Goal: Task Accomplishment & Management: Complete application form

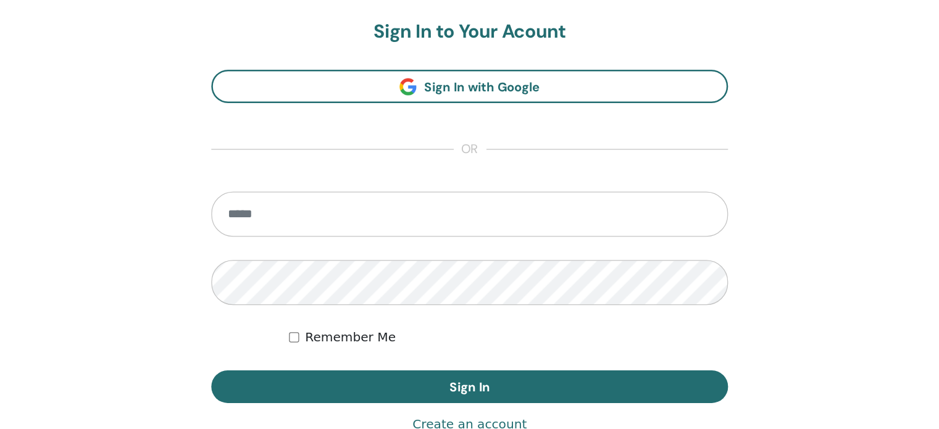
scroll to position [163, 0]
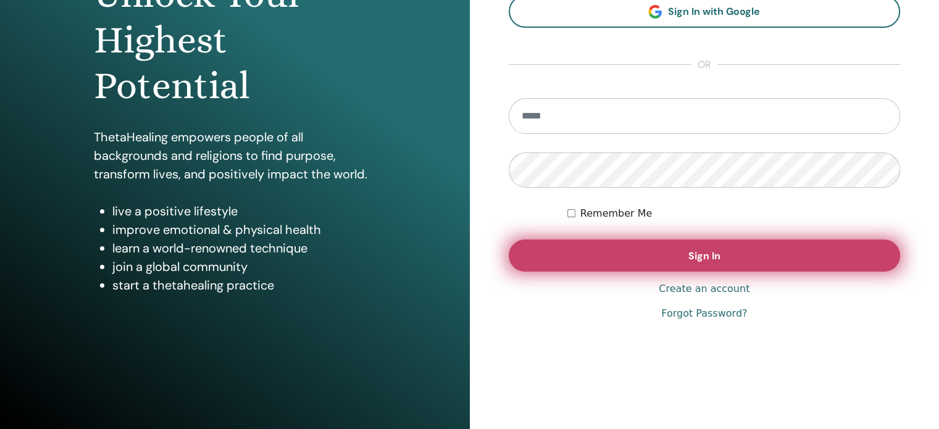
type input "**********"
click at [488, 266] on button "Sign In" at bounding box center [705, 256] width 392 height 32
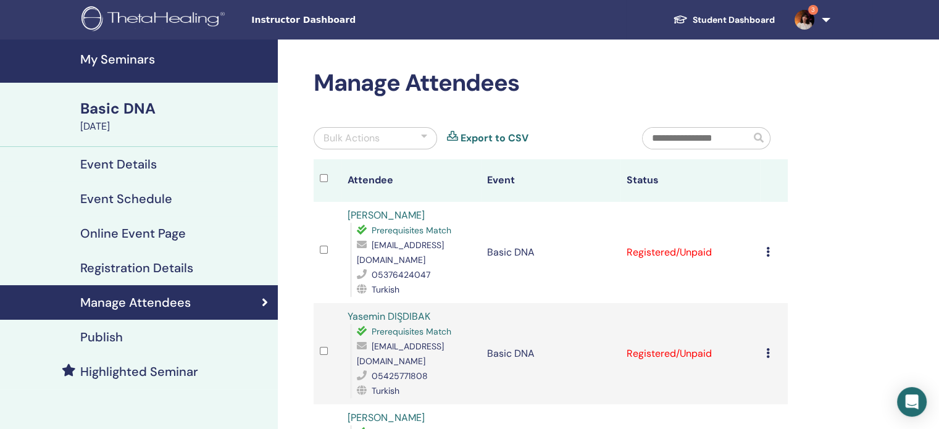
click at [762, 248] on td "Cancel Registration Do not auto-certify Mark as Paid Mark as Unpaid Mark as Abs…" at bounding box center [774, 252] width 28 height 101
click at [769, 247] on icon at bounding box center [768, 252] width 4 height 10
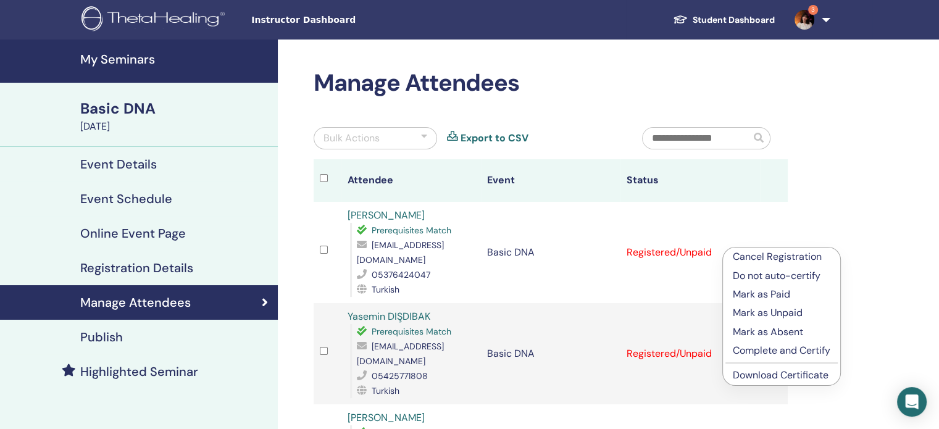
click at [782, 345] on p "Complete and Certify" at bounding box center [782, 350] width 98 height 15
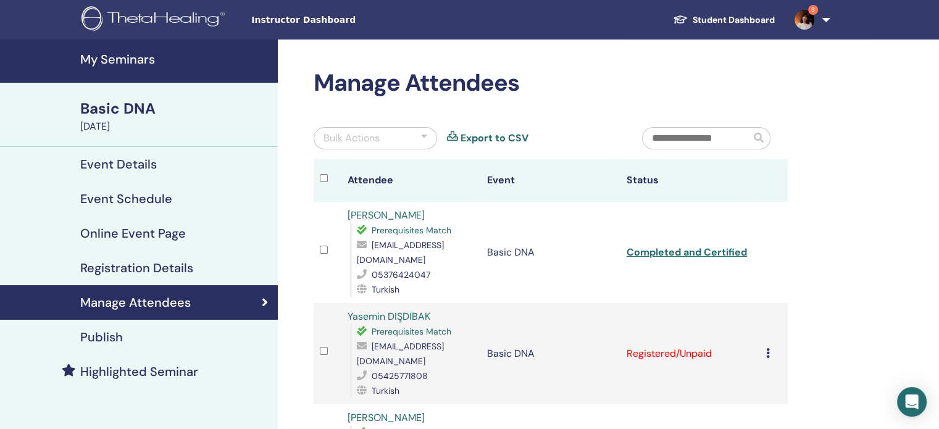
click at [766, 348] on icon at bounding box center [768, 353] width 4 height 10
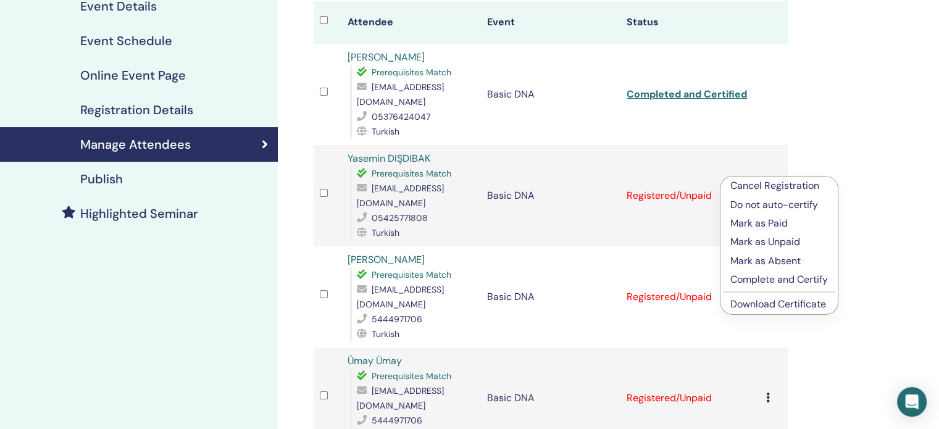
scroll to position [162, 0]
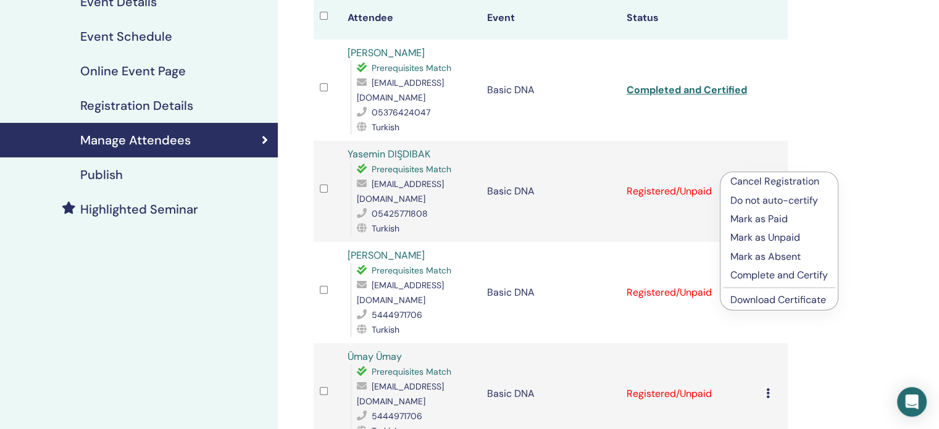
click at [760, 272] on p "Complete and Certify" at bounding box center [779, 275] width 98 height 15
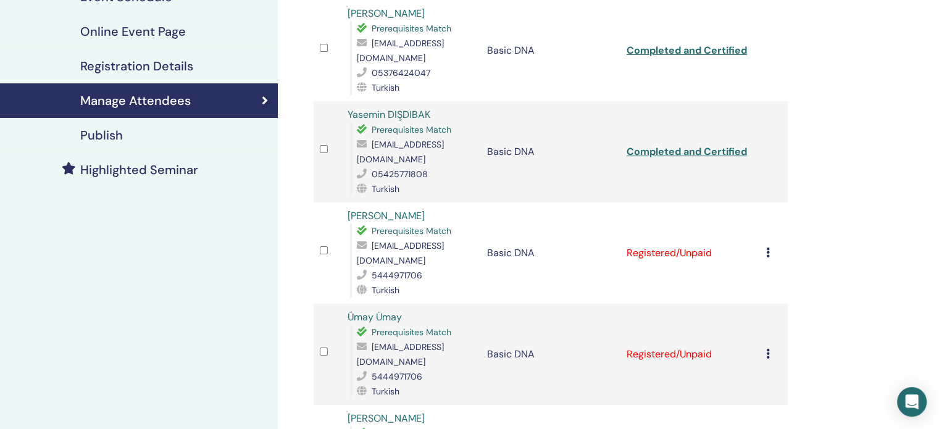
scroll to position [202, 0]
click at [770, 245] on div "Cancel Registration Do not auto-certify Mark as Paid Mark as Unpaid Mark as Abs…" at bounding box center [773, 252] width 15 height 15
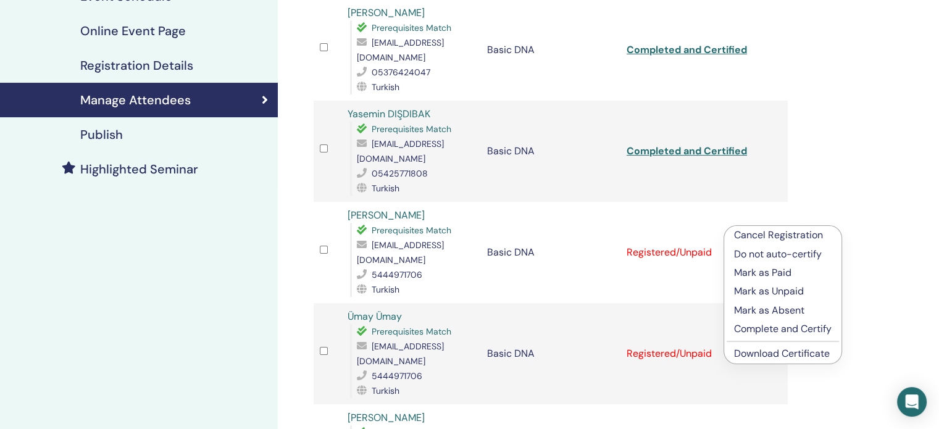
click at [788, 332] on p "Complete and Certify" at bounding box center [783, 329] width 98 height 15
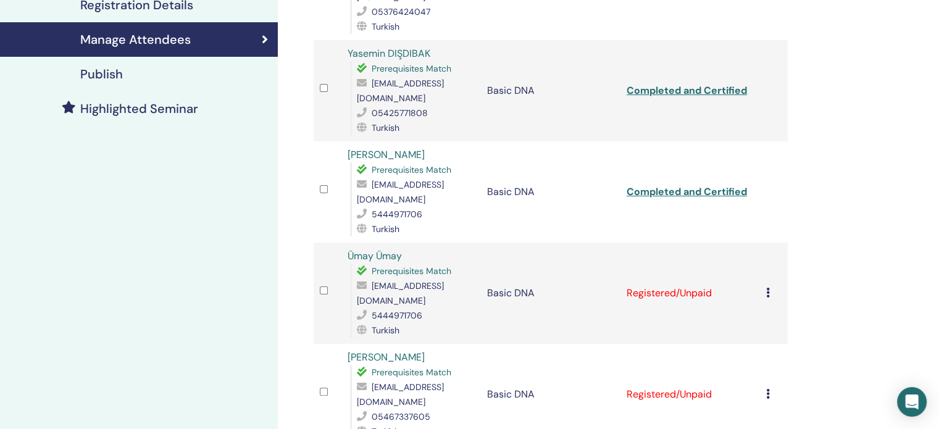
scroll to position [264, 0]
click at [768, 388] on icon at bounding box center [768, 393] width 4 height 10
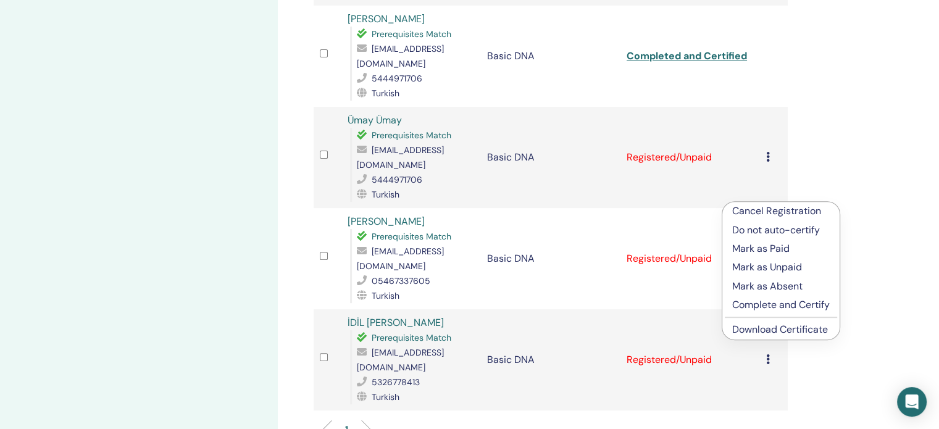
scroll to position [399, 0]
click at [764, 306] on p "Complete and Certify" at bounding box center [781, 304] width 98 height 15
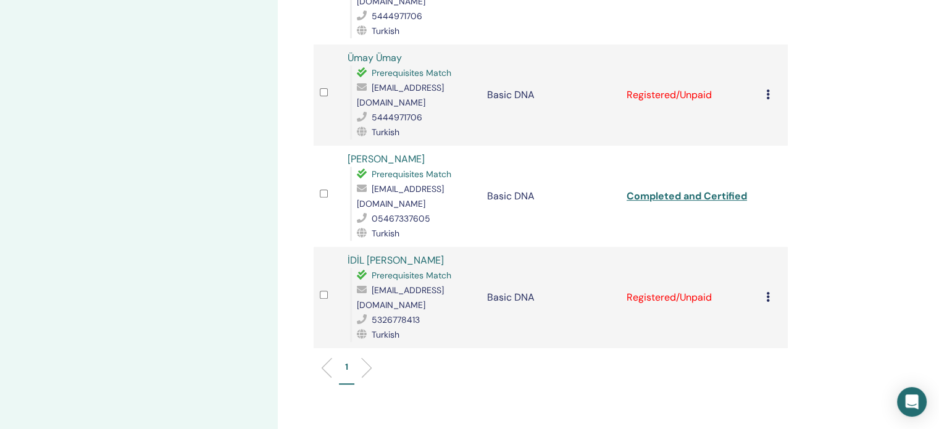
scroll to position [464, 0]
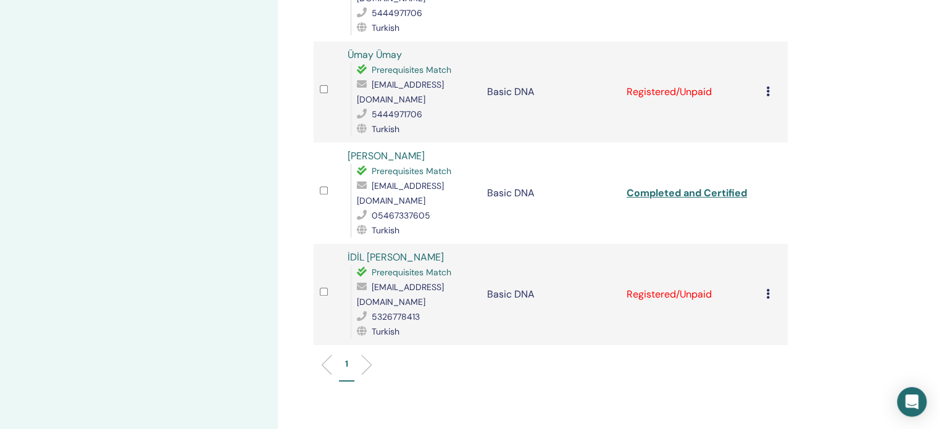
click at [767, 289] on icon at bounding box center [768, 294] width 4 height 10
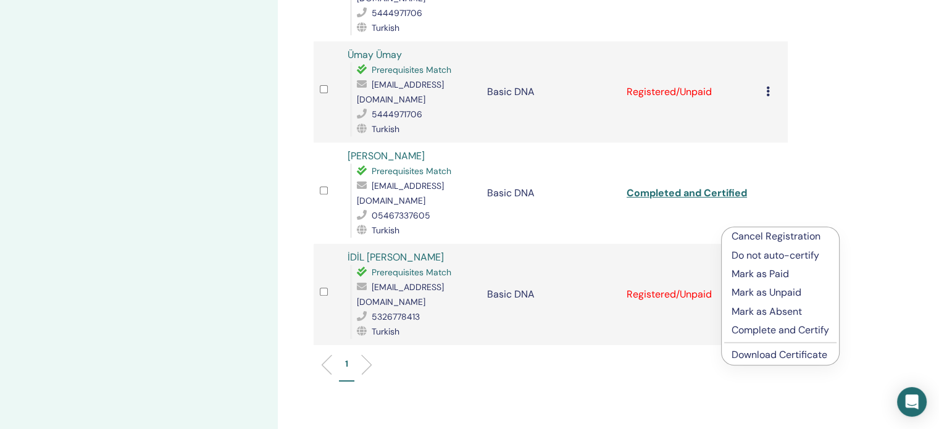
click at [779, 330] on p "Complete and Certify" at bounding box center [781, 330] width 98 height 15
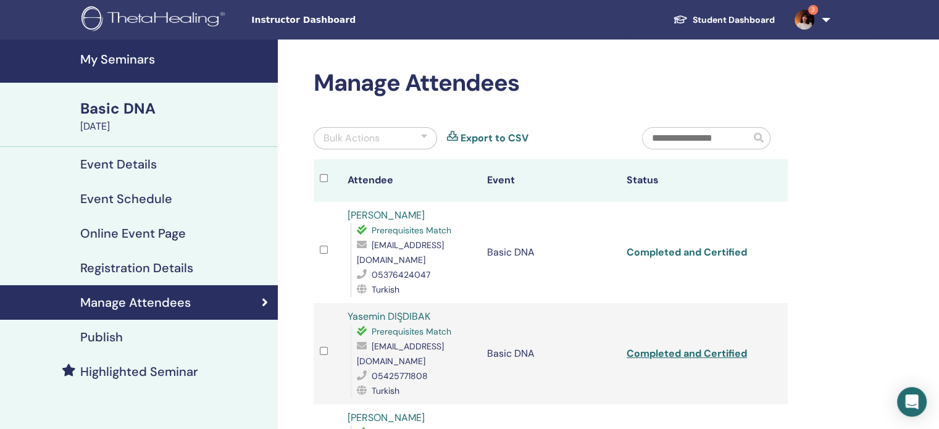
click at [664, 246] on link "Completed and Certified" at bounding box center [687, 252] width 120 height 13
click at [659, 347] on link "Completed and Certified" at bounding box center [687, 353] width 120 height 13
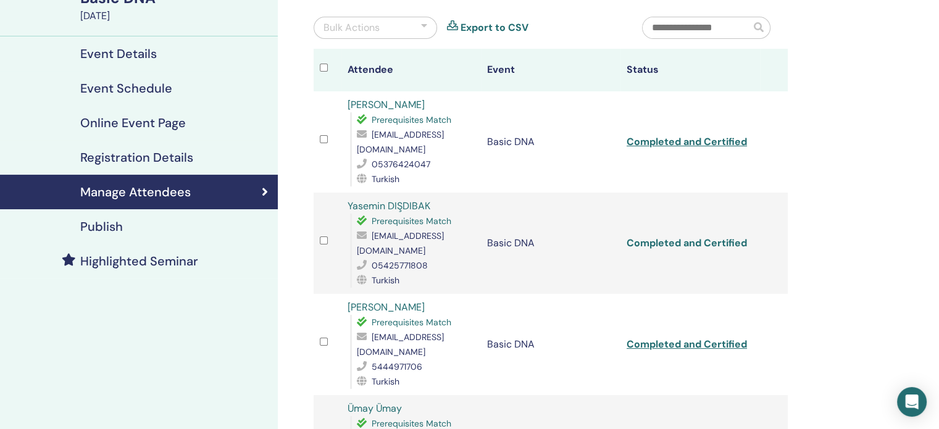
scroll to position [111, 0]
click at [659, 337] on link "Completed and Certified" at bounding box center [687, 343] width 120 height 13
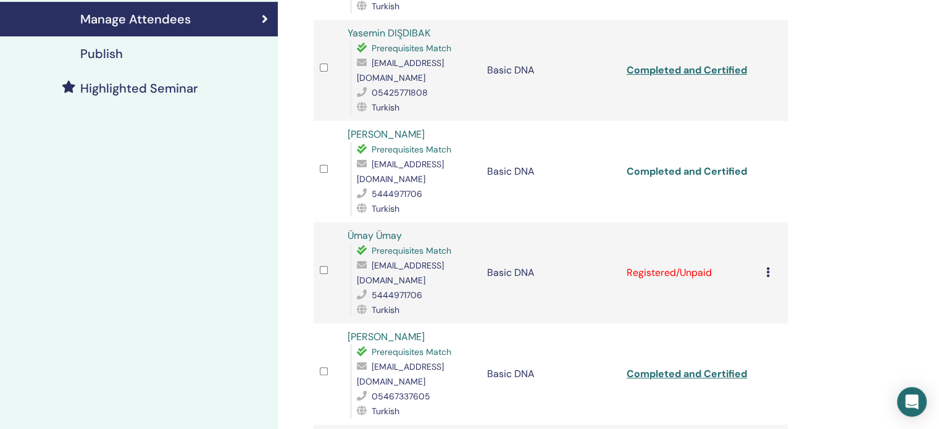
scroll to position [286, 0]
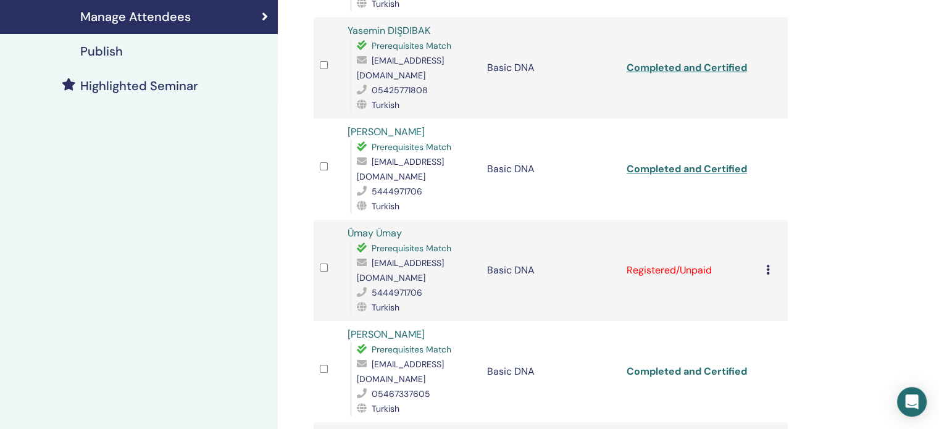
click at [659, 365] on link "Completed and Certified" at bounding box center [687, 371] width 120 height 13
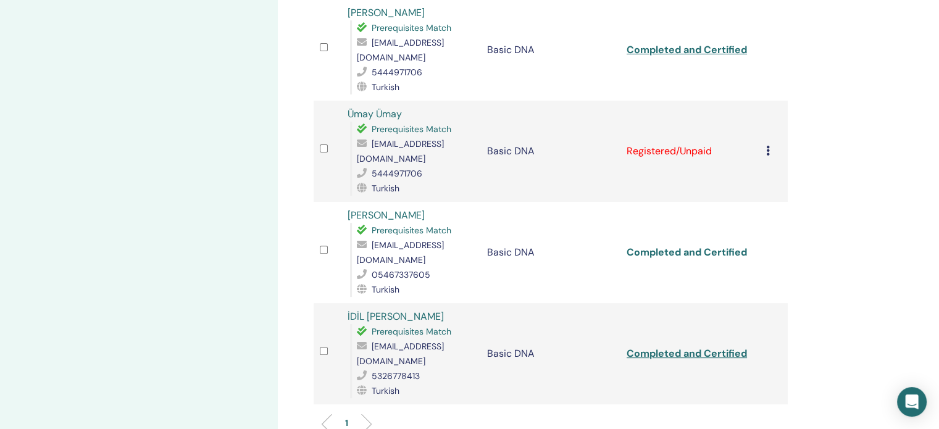
scroll to position [410, 0]
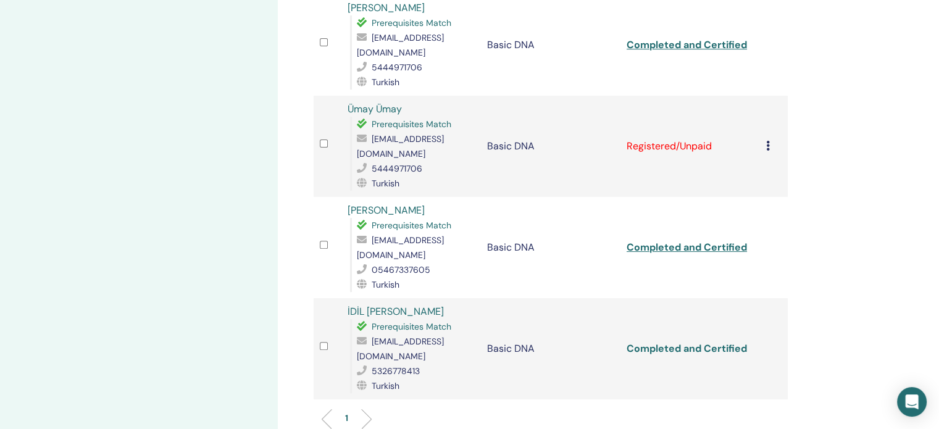
click at [669, 342] on link "Completed and Certified" at bounding box center [687, 348] width 120 height 13
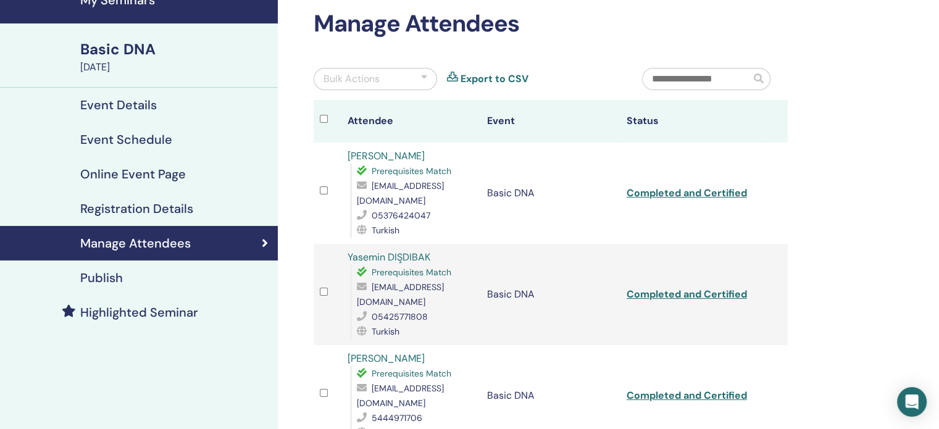
scroll to position [0, 0]
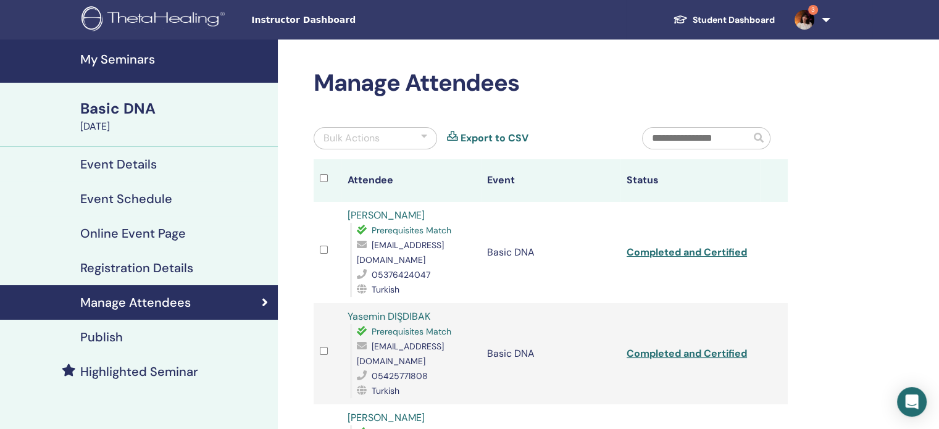
click at [163, 17] on img at bounding box center [155, 20] width 148 height 28
click at [126, 56] on h4 "My Seminars" at bounding box center [175, 59] width 190 height 15
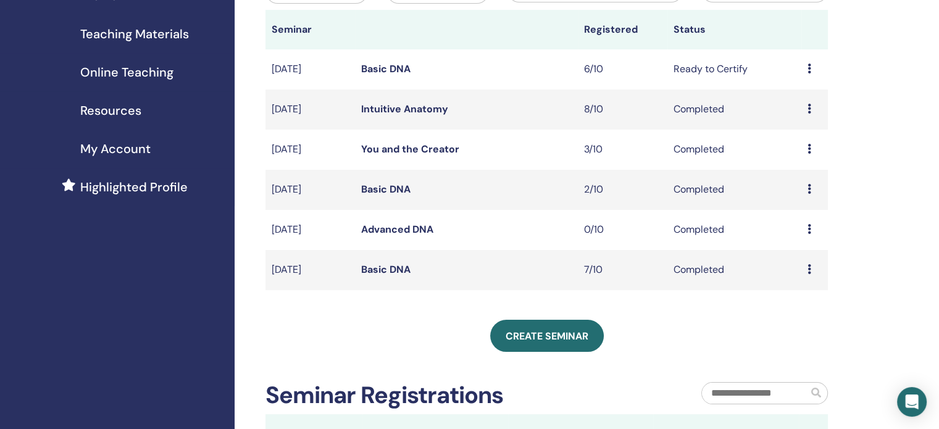
scroll to position [236, 0]
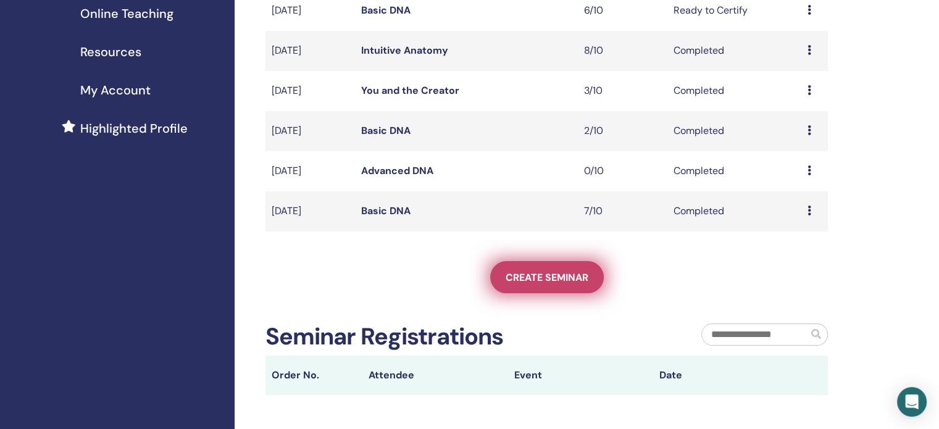
click at [567, 276] on span "Create seminar" at bounding box center [547, 277] width 83 height 13
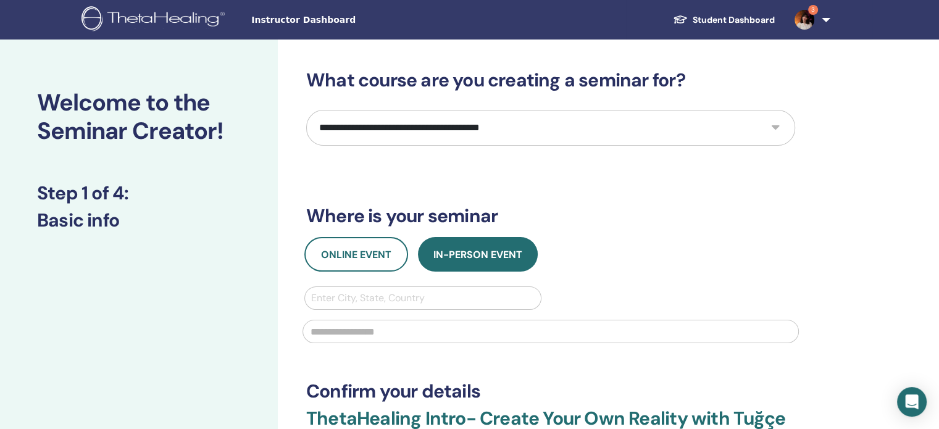
click at [553, 128] on select "**********" at bounding box center [550, 128] width 489 height 36
select select "*"
click at [306, 110] on select "**********" at bounding box center [550, 128] width 489 height 36
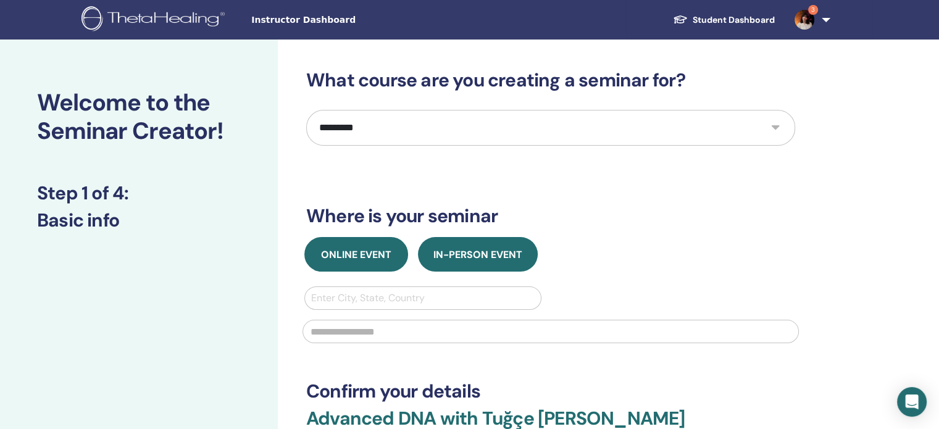
click at [366, 258] on span "Online Event" at bounding box center [356, 254] width 70 height 13
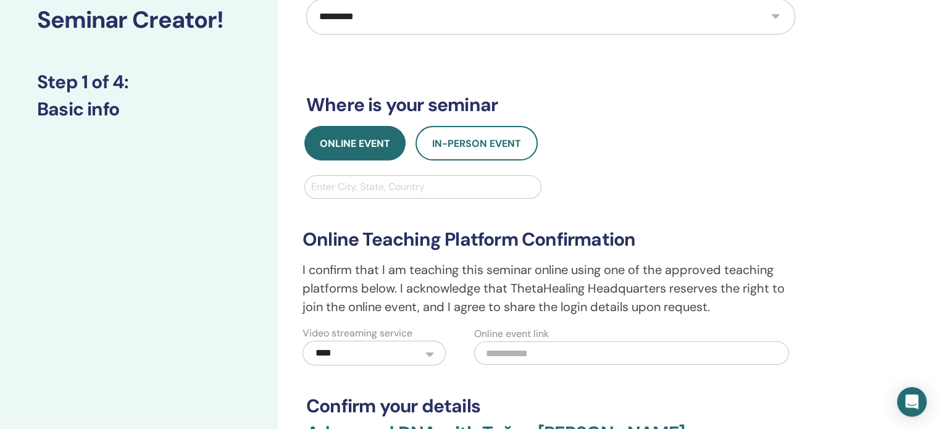
scroll to position [111, 0]
click at [382, 183] on div at bounding box center [422, 186] width 223 height 17
type input "******"
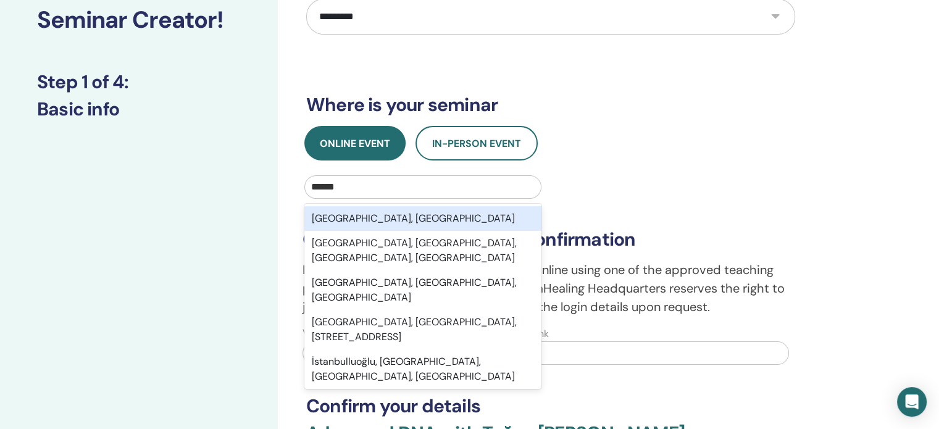
click at [371, 221] on div "Istanbul, TUR" at bounding box center [422, 218] width 237 height 25
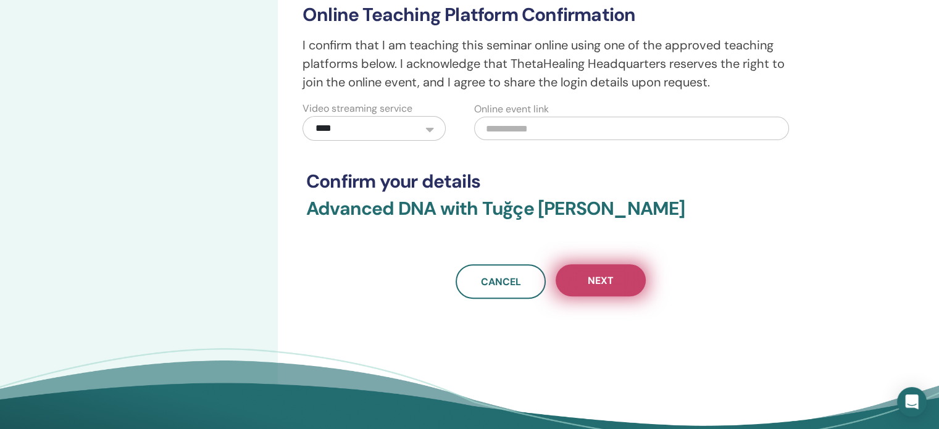
scroll to position [338, 0]
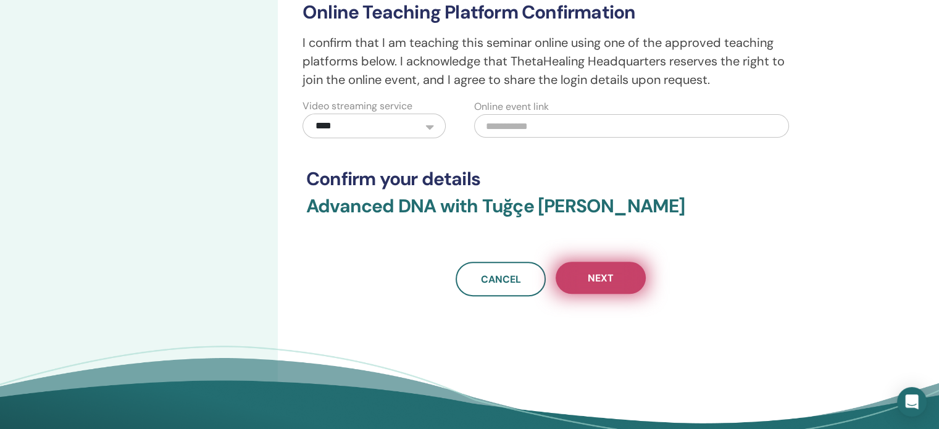
click at [629, 273] on button "Next" at bounding box center [601, 278] width 90 height 32
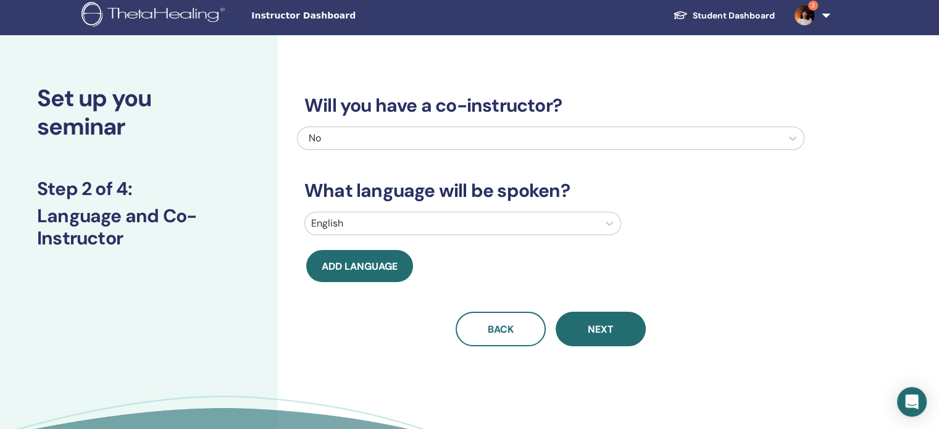
scroll to position [0, 0]
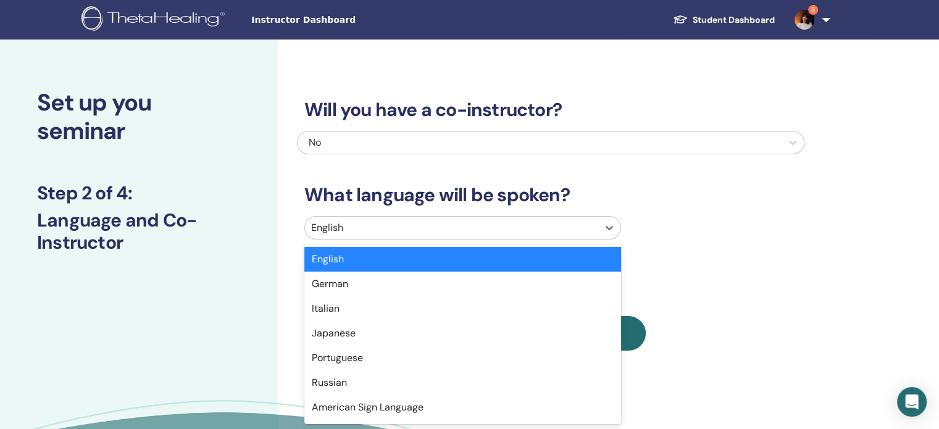
click at [524, 233] on div "English" at bounding box center [451, 228] width 293 height 22
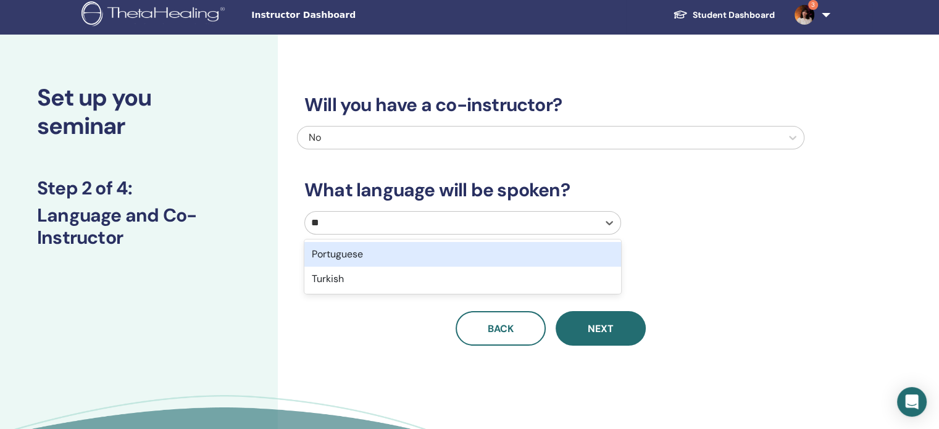
type input "***"
click at [523, 252] on div "Turkish" at bounding box center [462, 254] width 317 height 25
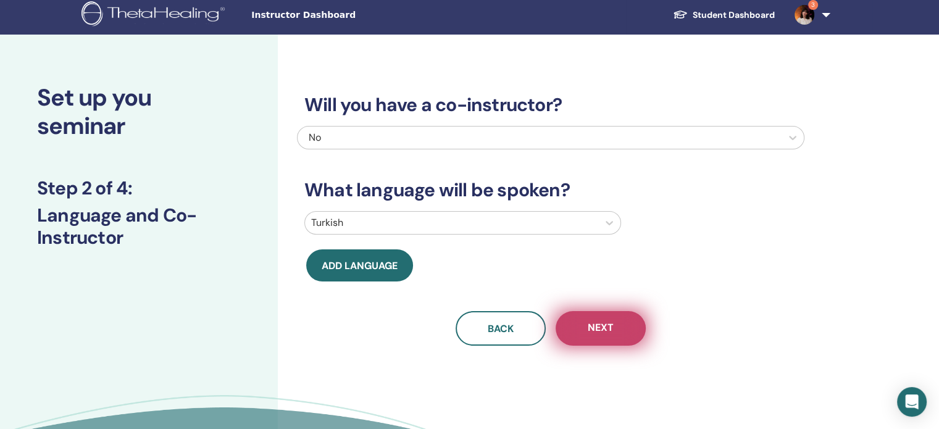
click at [624, 330] on button "Next" at bounding box center [601, 328] width 90 height 35
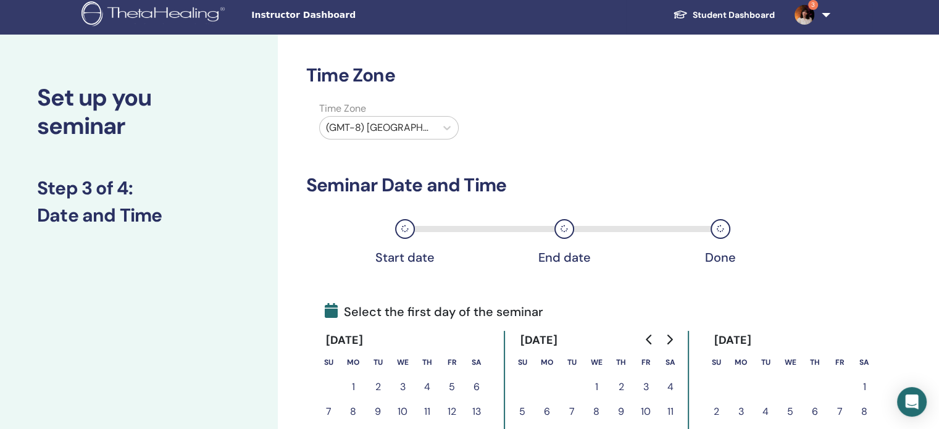
click at [624, 331] on div "October 2025" at bounding box center [596, 340] width 173 height 19
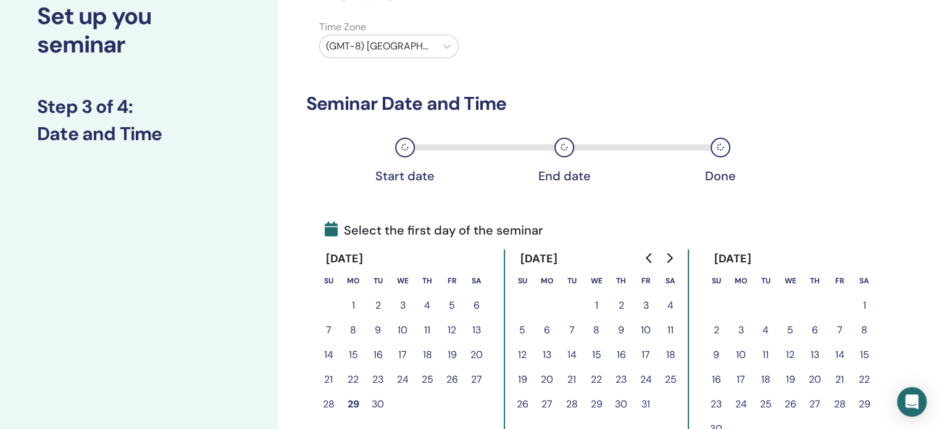
scroll to position [91, 0]
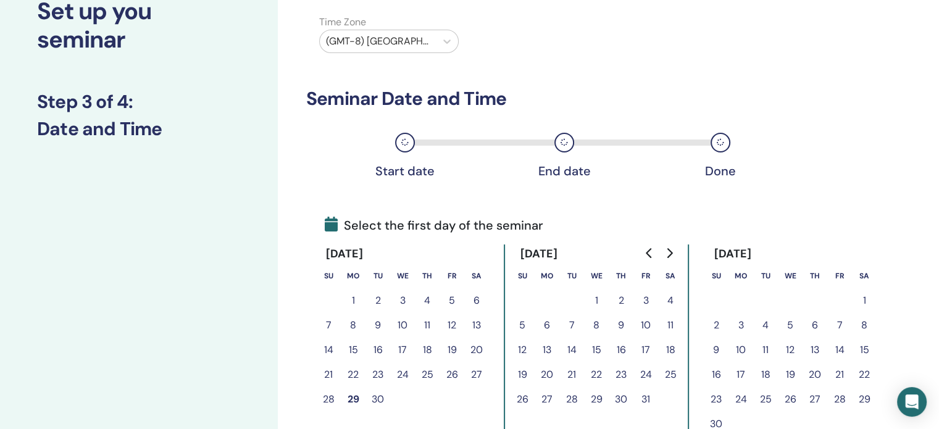
click at [594, 303] on button "1" at bounding box center [596, 300] width 25 height 25
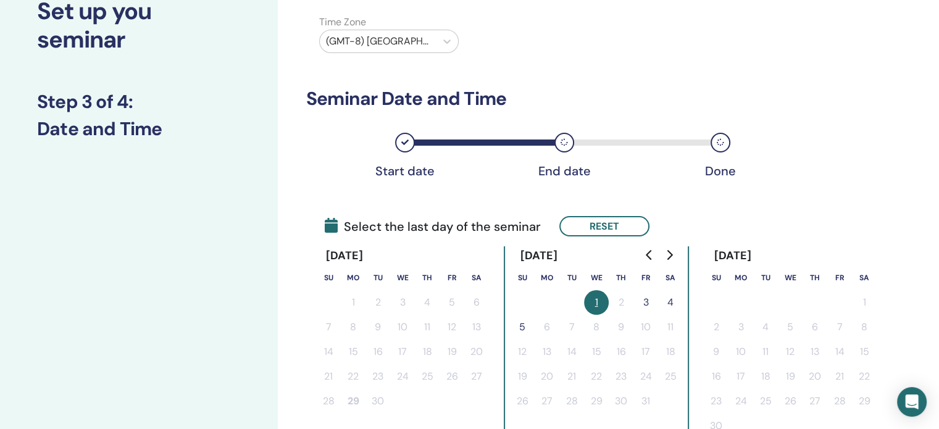
click at [649, 304] on button "3" at bounding box center [645, 302] width 25 height 25
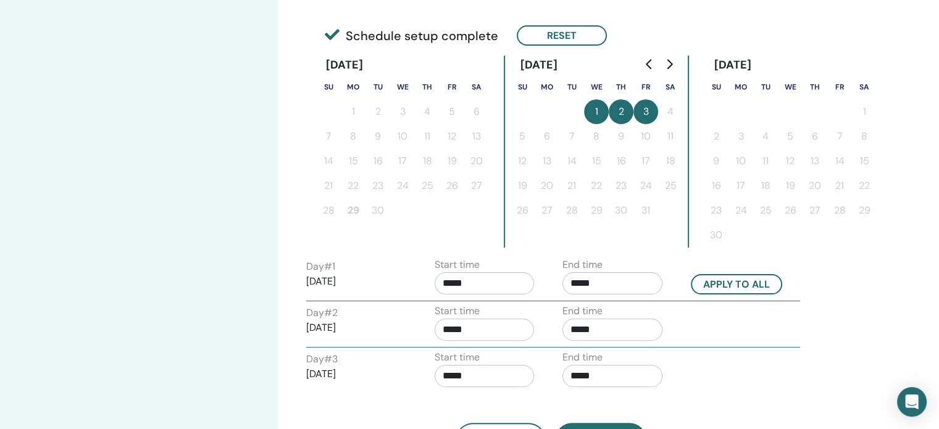
scroll to position [284, 0]
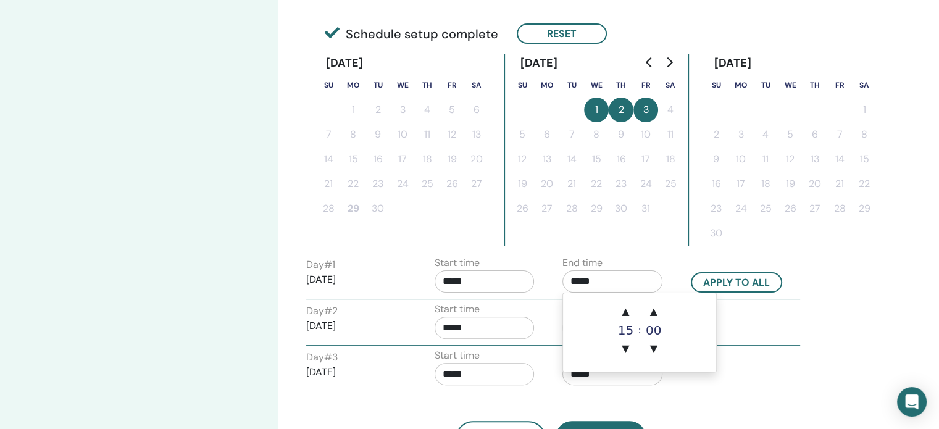
click at [624, 286] on input "*****" at bounding box center [612, 281] width 100 height 22
click at [625, 314] on span "▲" at bounding box center [625, 311] width 25 height 25
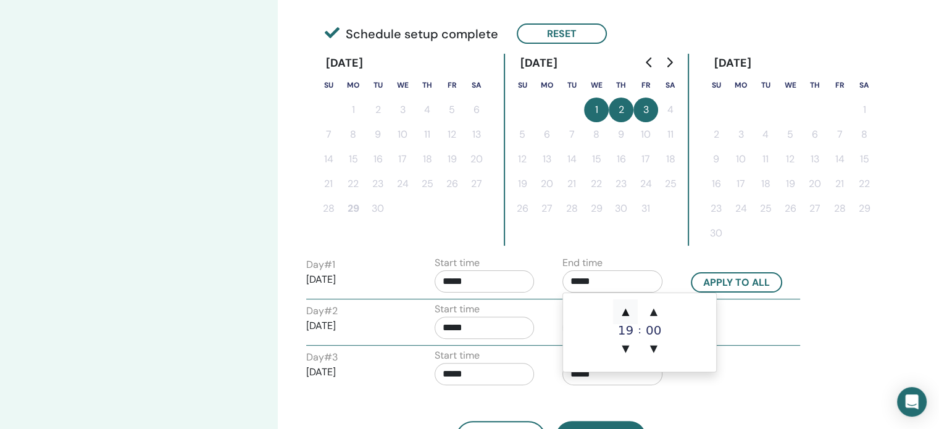
click at [625, 314] on span "▲" at bounding box center [625, 311] width 25 height 25
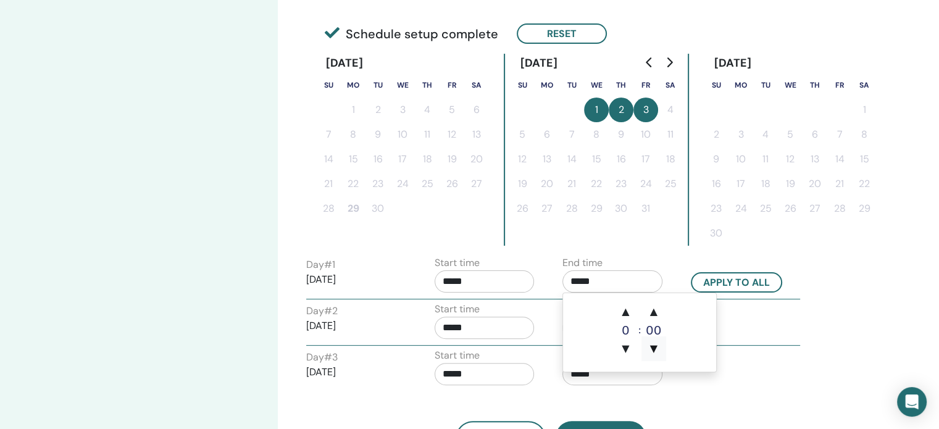
click at [651, 348] on span "▼" at bounding box center [653, 348] width 25 height 25
type input "*****"
click at [479, 278] on input "*****" at bounding box center [485, 281] width 100 height 22
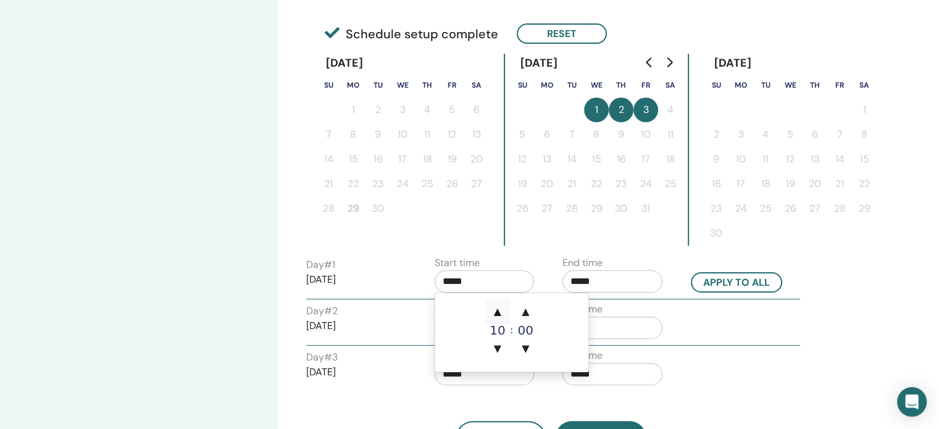
click at [496, 307] on span "▲" at bounding box center [497, 311] width 25 height 25
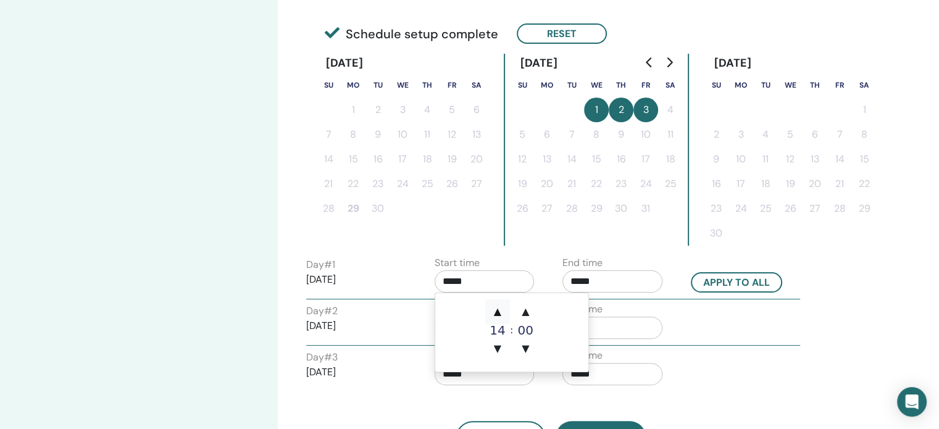
click at [496, 307] on span "▲" at bounding box center [497, 311] width 25 height 25
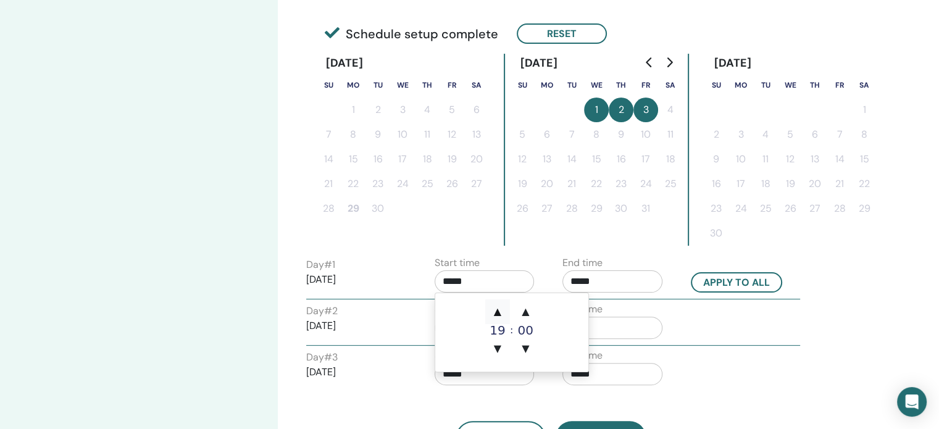
type input "*****"
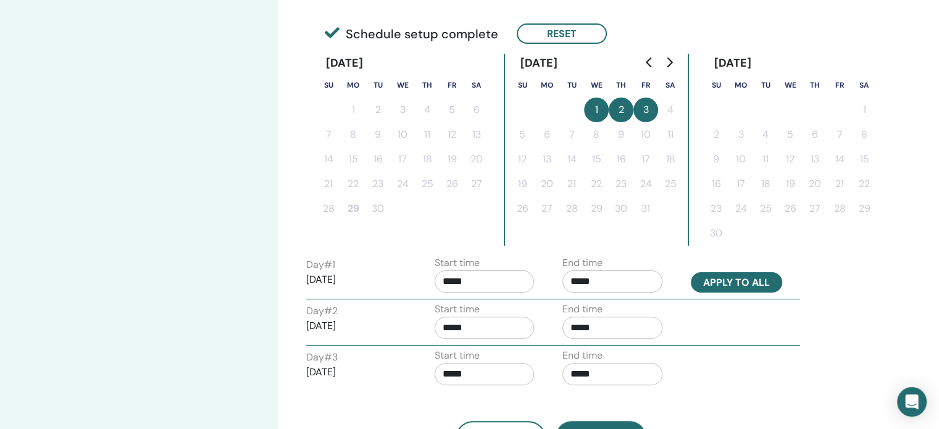
click at [748, 285] on button "Apply to all" at bounding box center [736, 282] width 91 height 20
type input "*****"
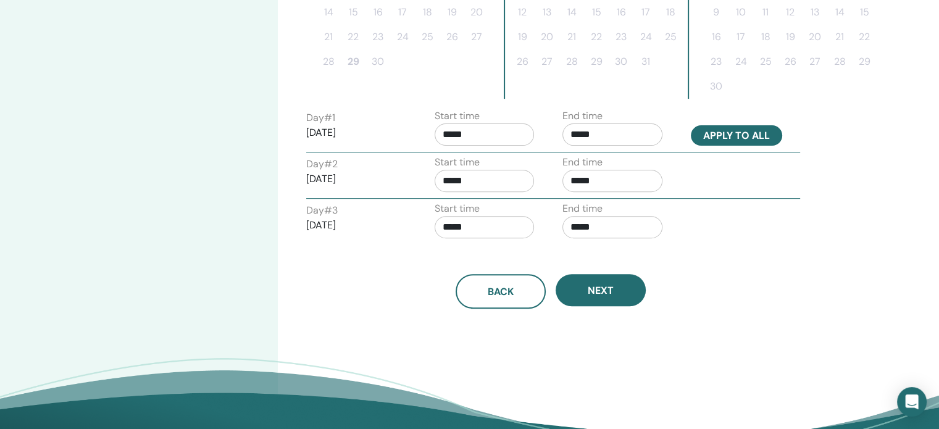
scroll to position [440, 0]
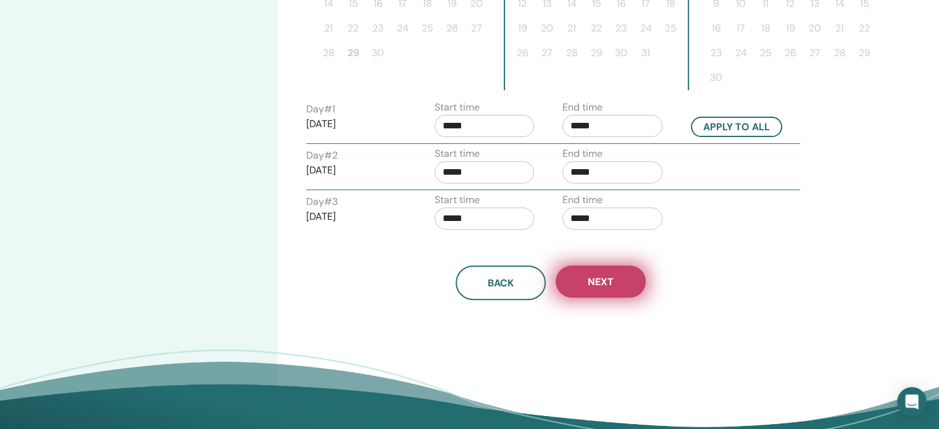
click at [612, 286] on button "Next" at bounding box center [601, 281] width 90 height 32
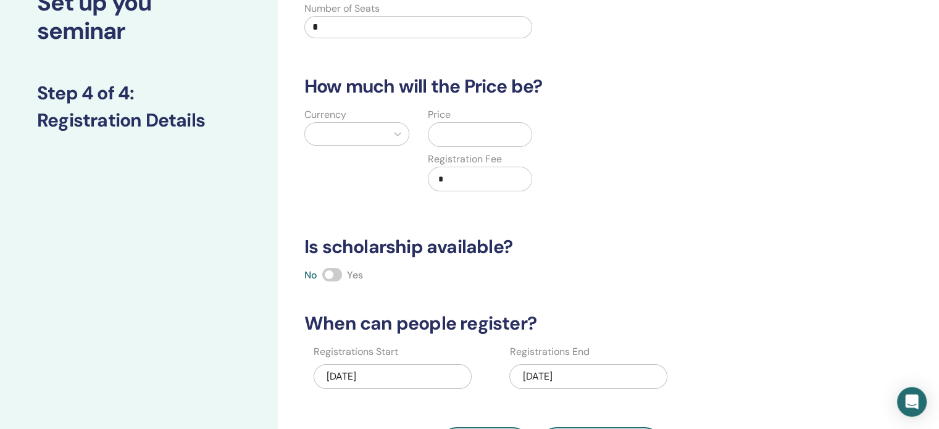
scroll to position [0, 0]
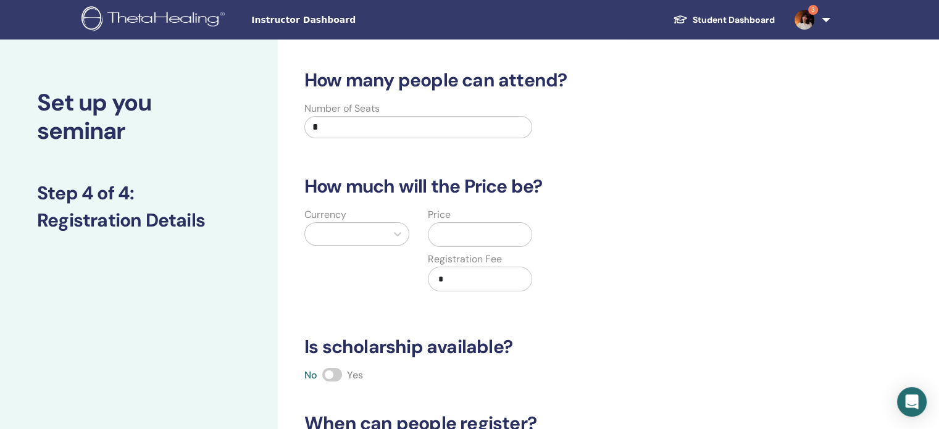
click at [413, 127] on input "*" at bounding box center [418, 127] width 228 height 22
type input "**"
click at [371, 251] on div "Currency" at bounding box center [356, 256] width 123 height 99
click at [365, 241] on div at bounding box center [345, 234] width 81 height 22
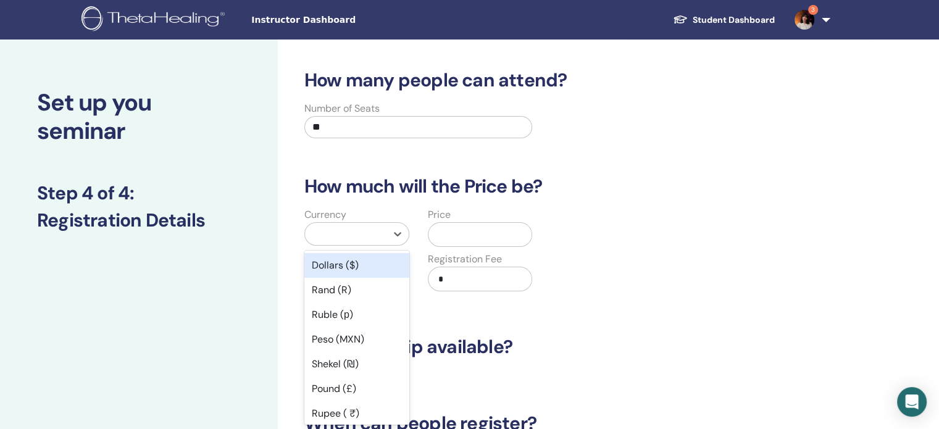
scroll to position [11, 0]
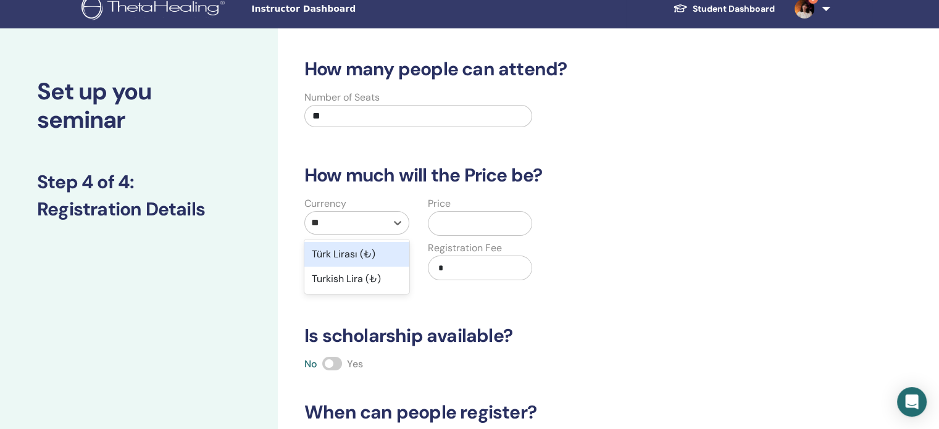
type input "***"
click at [370, 258] on div "Türk Lirası (₺)" at bounding box center [356, 254] width 105 height 25
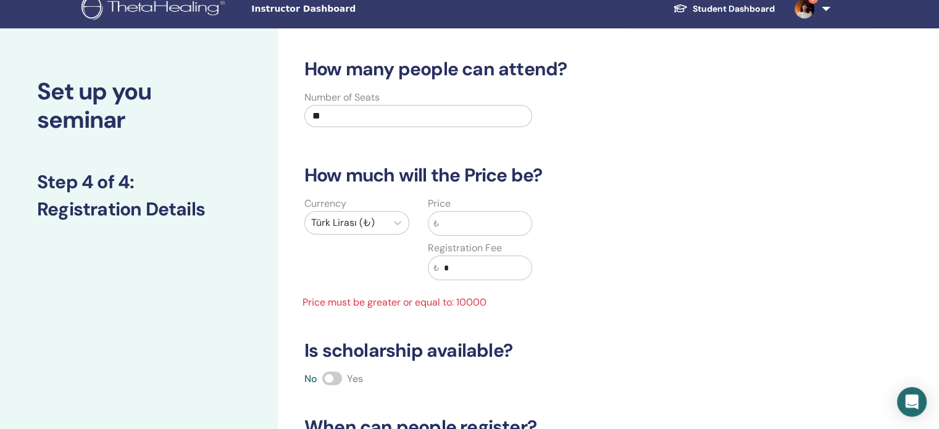
click at [488, 229] on input "text" at bounding box center [485, 223] width 93 height 23
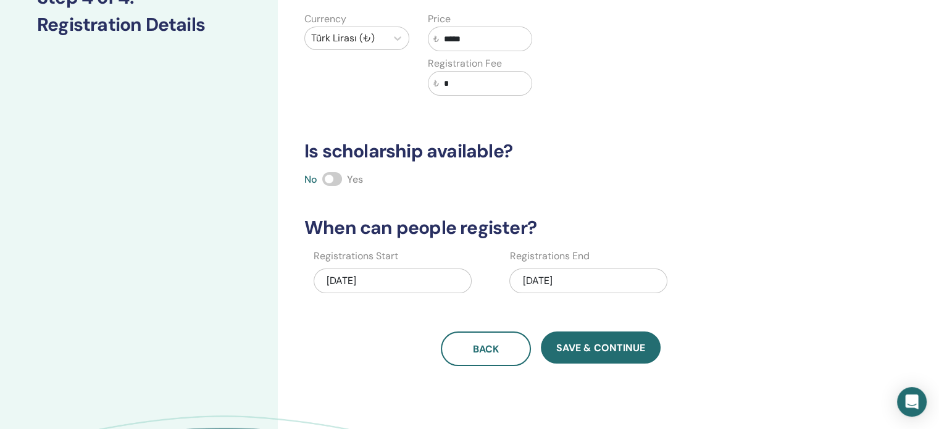
scroll to position [199, 0]
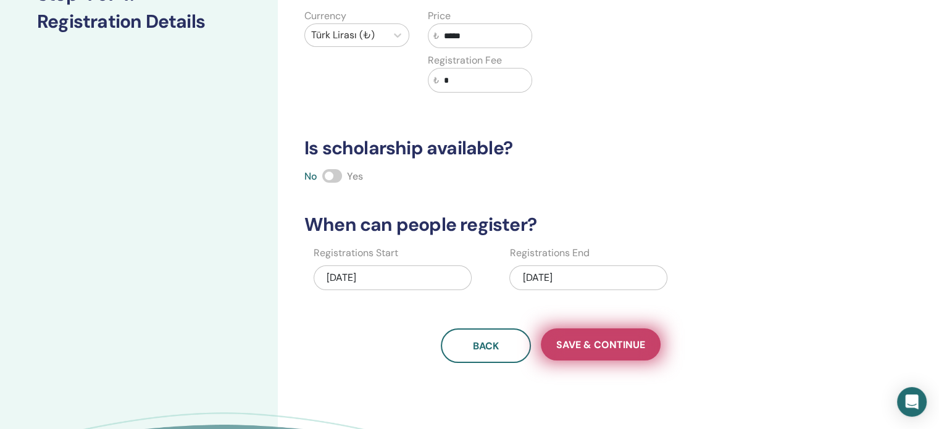
type input "*****"
click at [586, 338] on span "Save & Continue" at bounding box center [600, 344] width 89 height 13
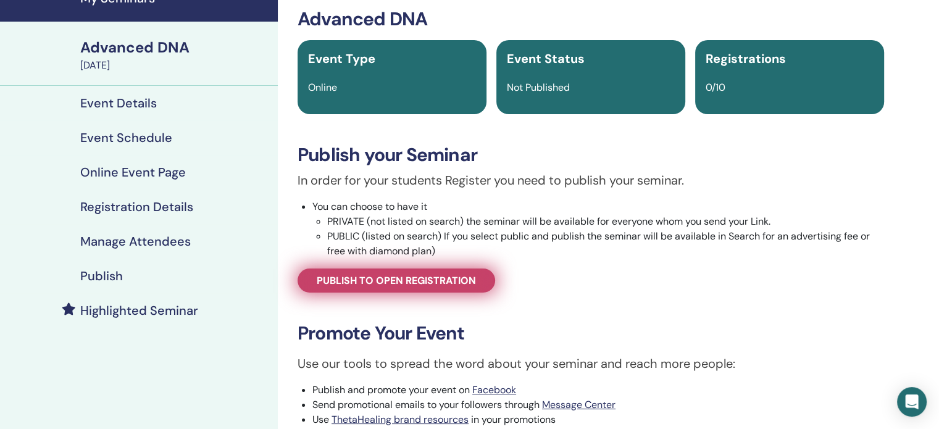
scroll to position [64, 0]
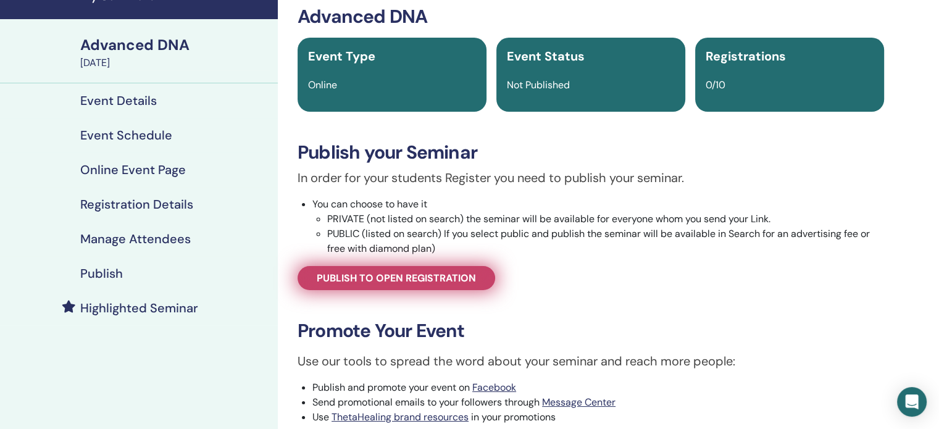
click at [436, 273] on span "Publish to open registration" at bounding box center [396, 278] width 159 height 13
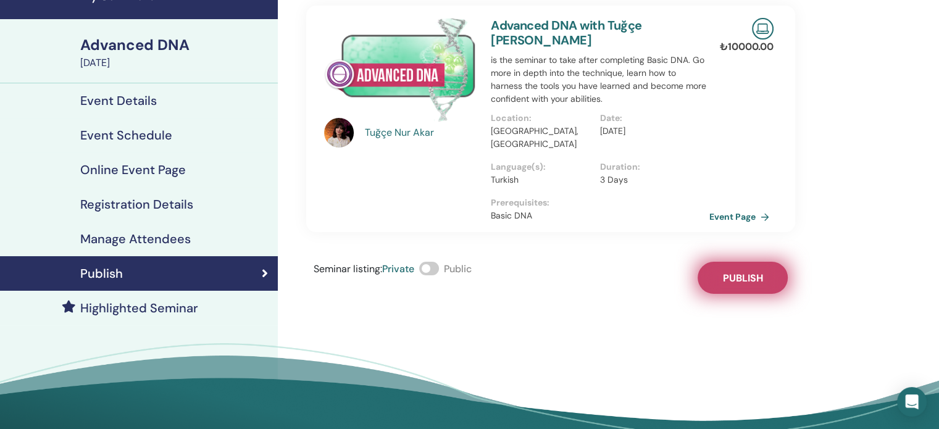
click at [741, 272] on span "Publish" at bounding box center [743, 278] width 40 height 13
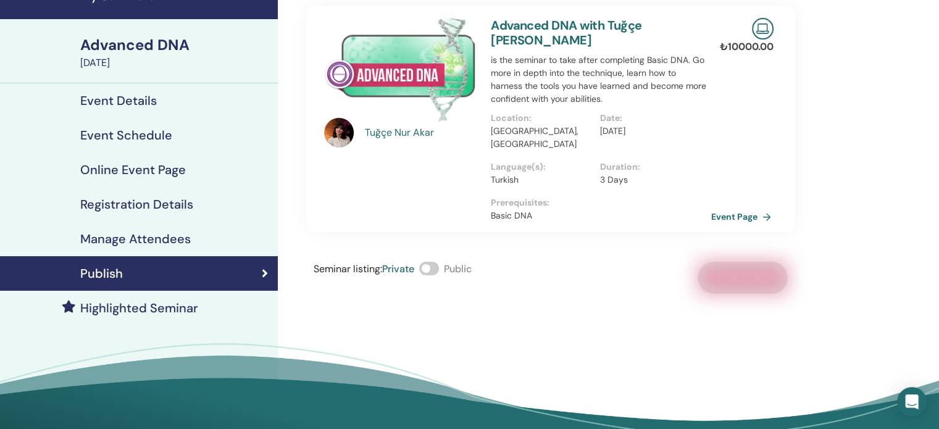
click at [744, 207] on link "Event Page" at bounding box center [743, 216] width 65 height 19
